Goal: Book appointment/travel/reservation

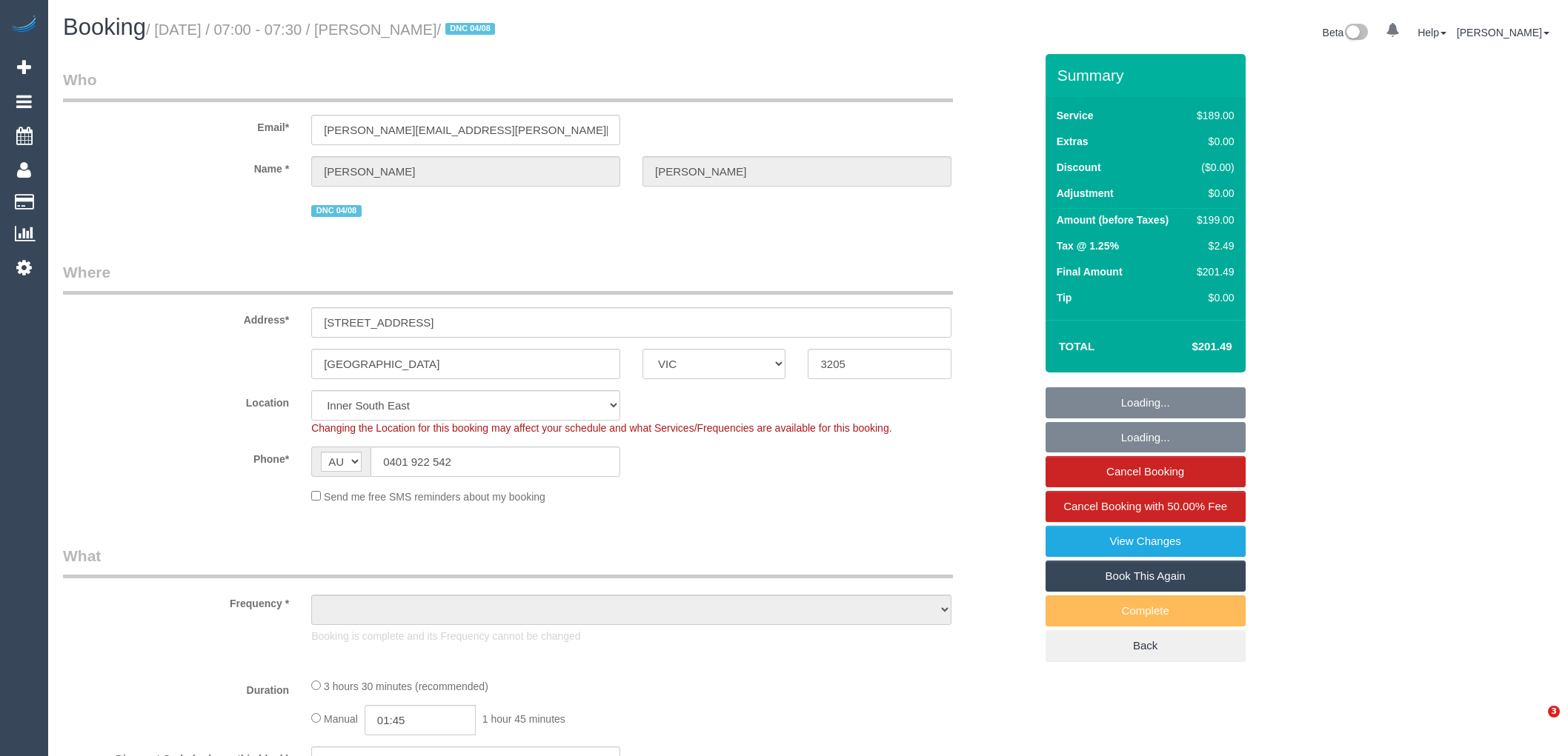
select select "VIC"
select select "object:891"
select select "string:stripe-pm_1RnhPa2GScqysDRVrwGBGKfe"
select select "number:28"
select select "number:14"
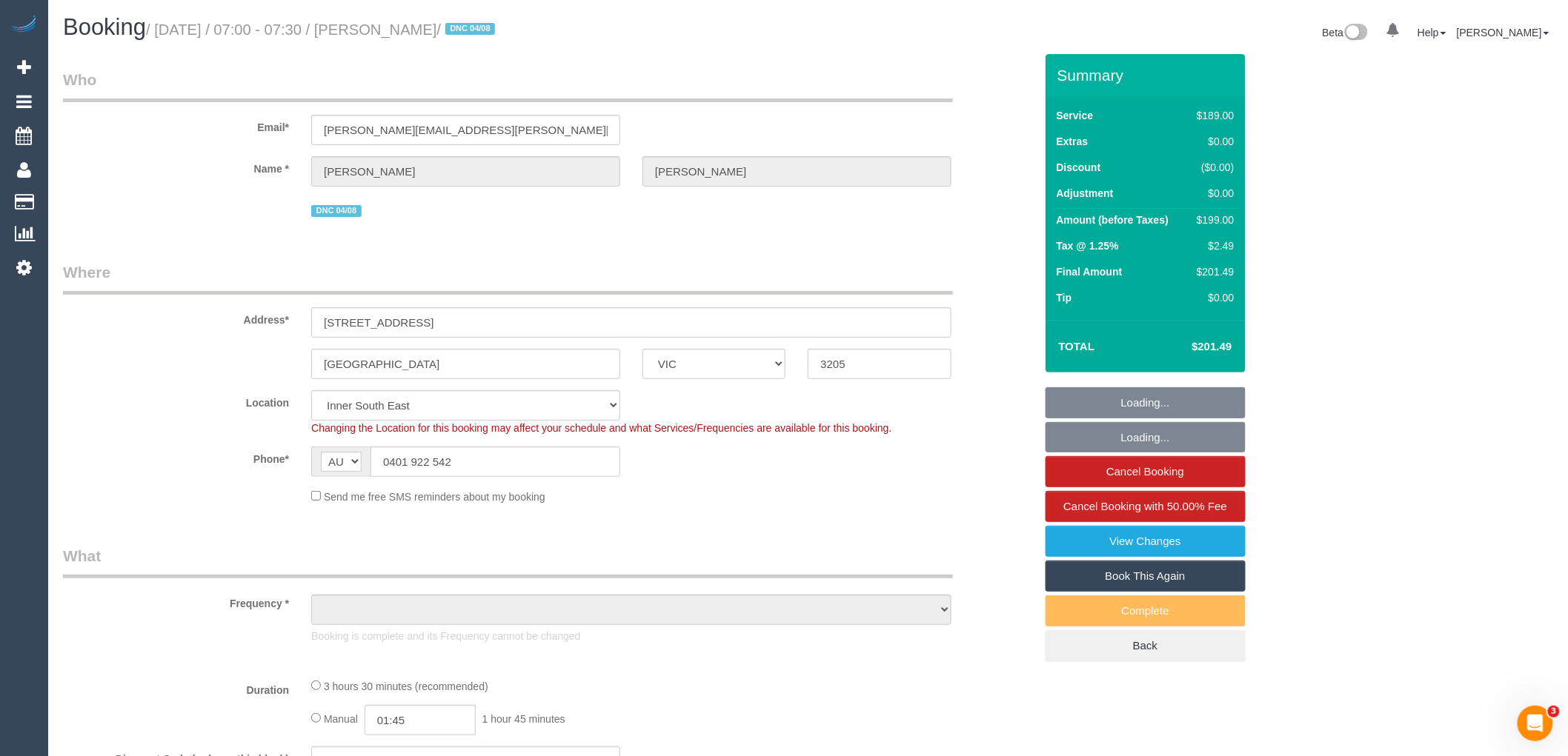
select select "number:19"
select select "number:25"
select select "object:1477"
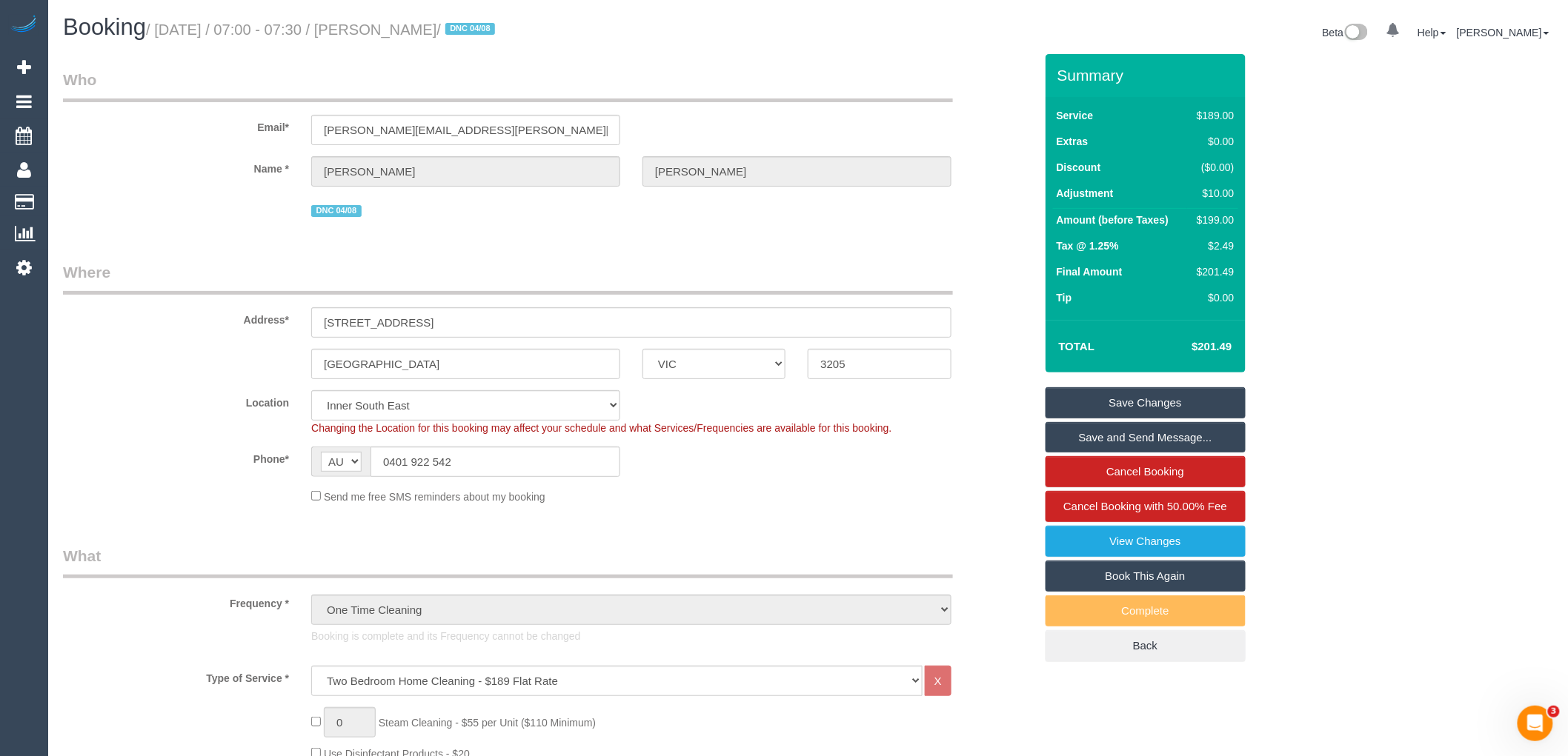
drag, startPoint x: 501, startPoint y: 25, endPoint x: 382, endPoint y: 25, distance: 119.0
click at [382, 25] on small "/ [DATE] / 07:00 - 07:30 / [PERSON_NAME] / DNC 04/08" at bounding box center [322, 30] width 353 height 17
copy small "[PERSON_NAME]"
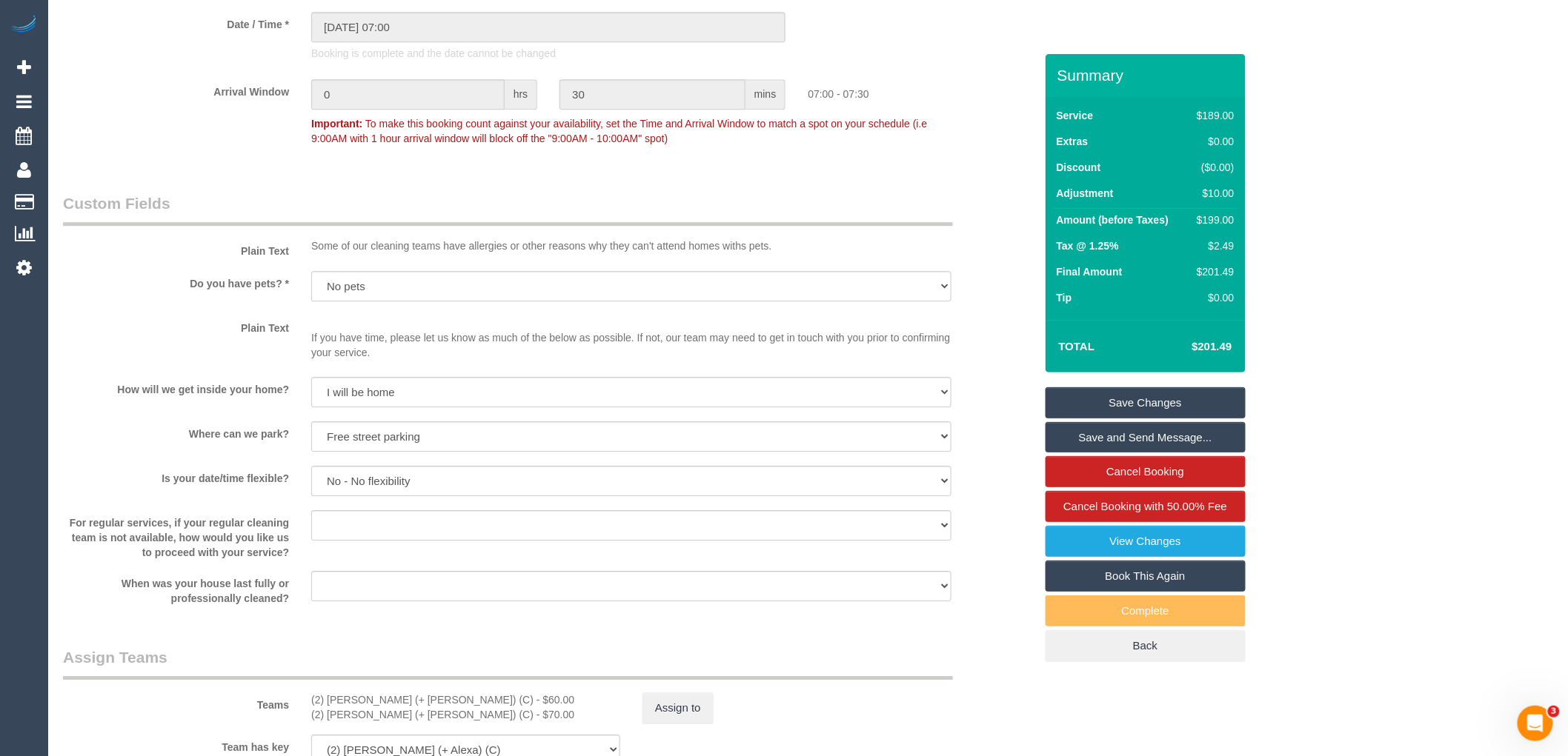
scroll to position [1892, 0]
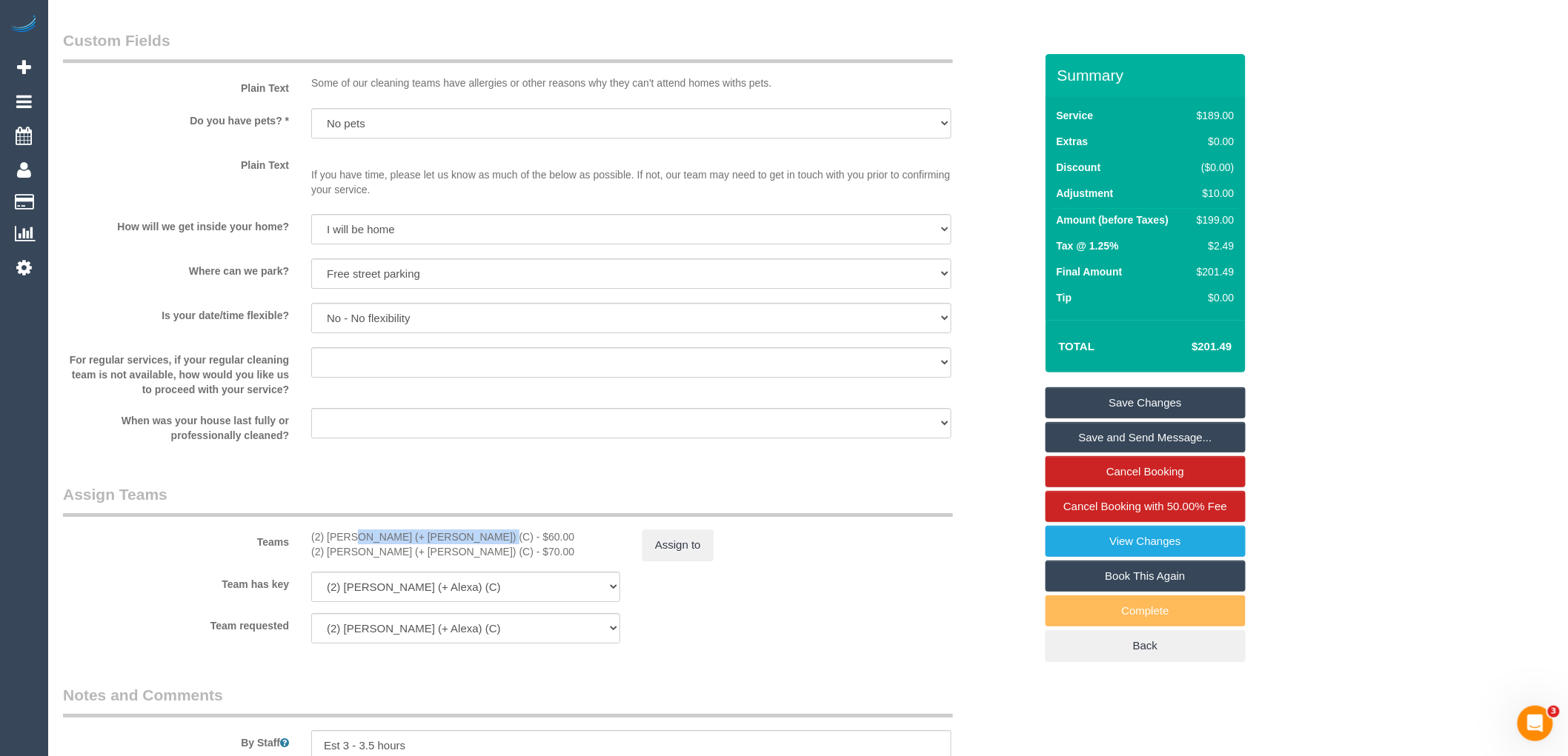
drag, startPoint x: 432, startPoint y: 550, endPoint x: 301, endPoint y: 553, distance: 131.0
click at [301, 553] on div "(2) [PERSON_NAME] (+ [PERSON_NAME]) (C) - $60.00 (2) [PERSON_NAME] (+ [PERSON_N…" at bounding box center [465, 543] width 331 height 29
copy div "(2) [PERSON_NAME] (+ Alexa) (C)"
